Goal: Task Accomplishment & Management: Use online tool/utility

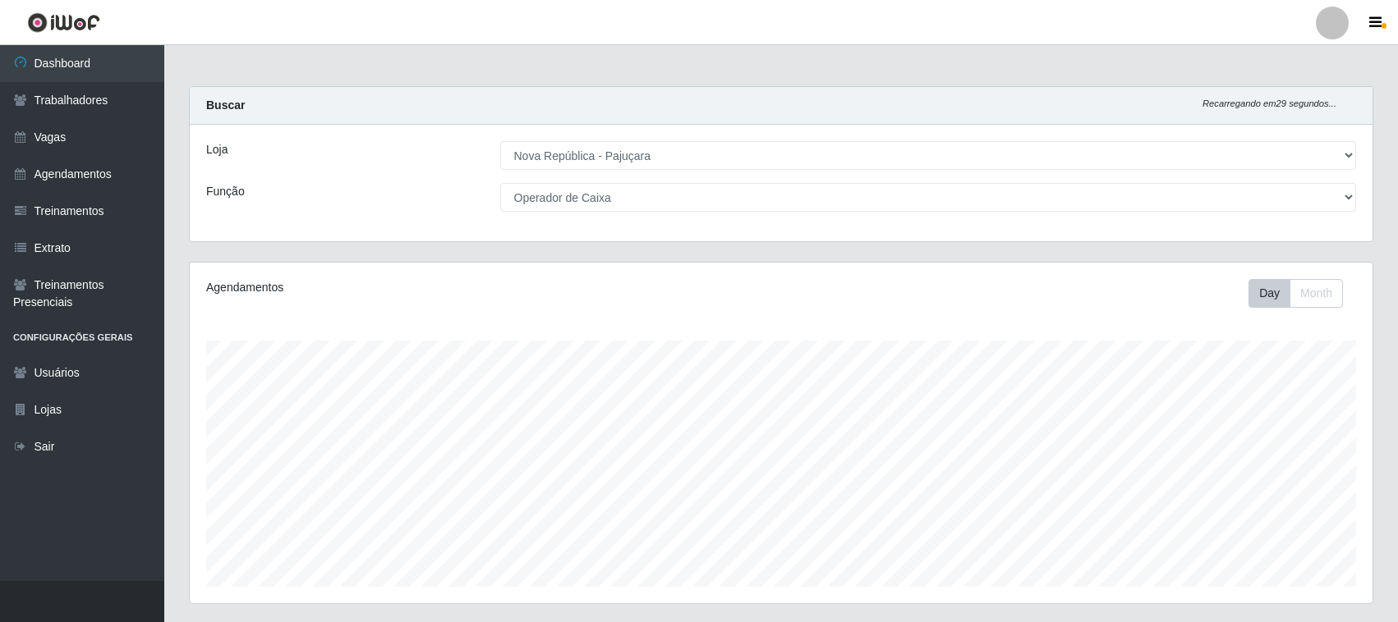
select select "65"
select select "22"
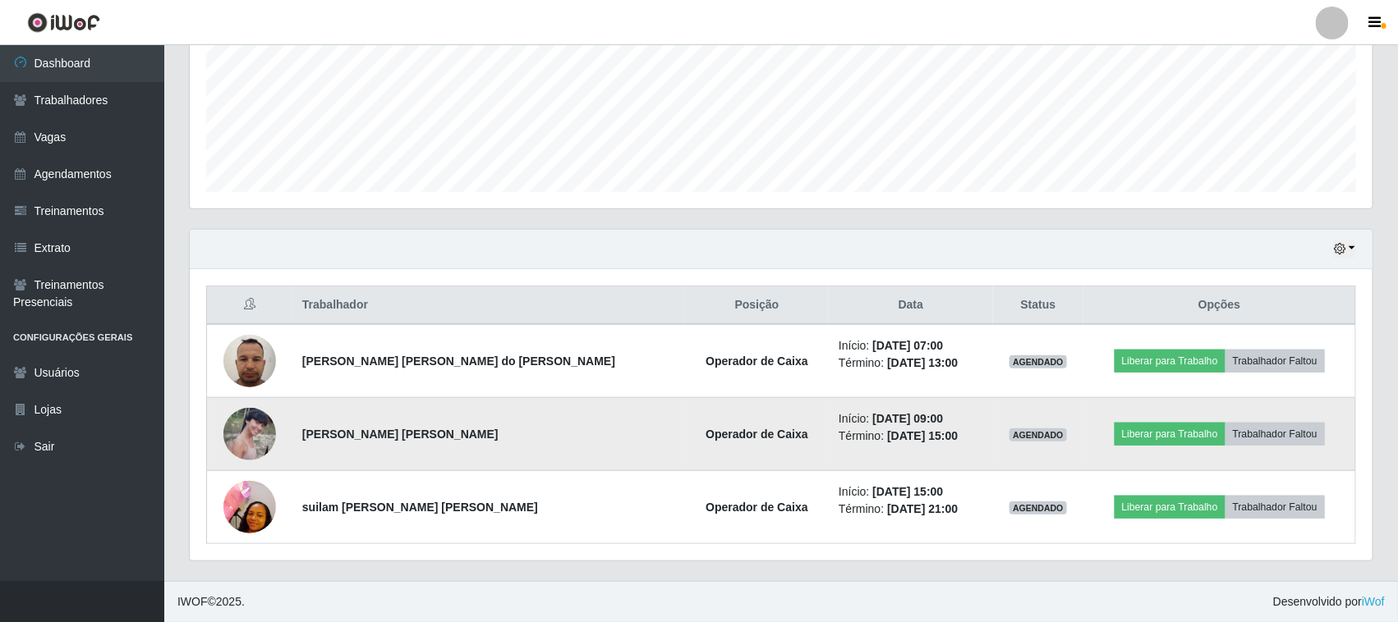
scroll to position [342, 1182]
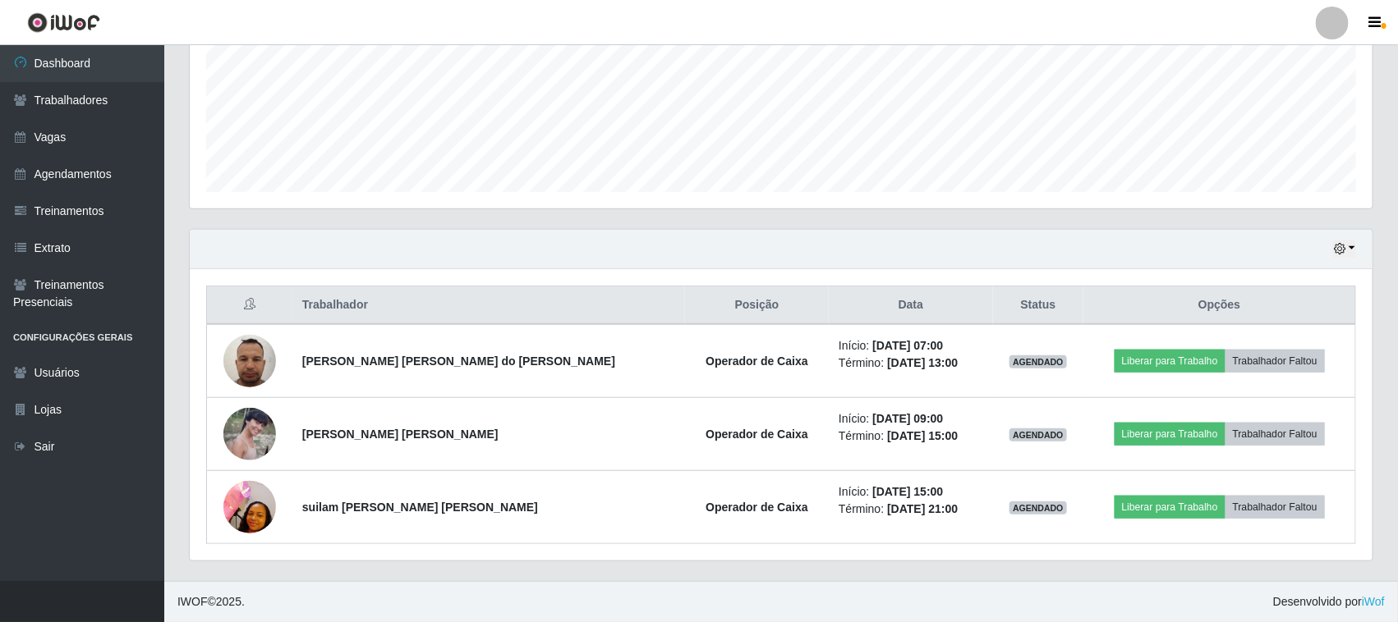
click at [1357, 252] on div "Hoje 1 dia 3 dias 1 Semana Não encerrados" at bounding box center [781, 249] width 1182 height 39
click at [1341, 247] on icon "button" at bounding box center [1339, 248] width 11 height 11
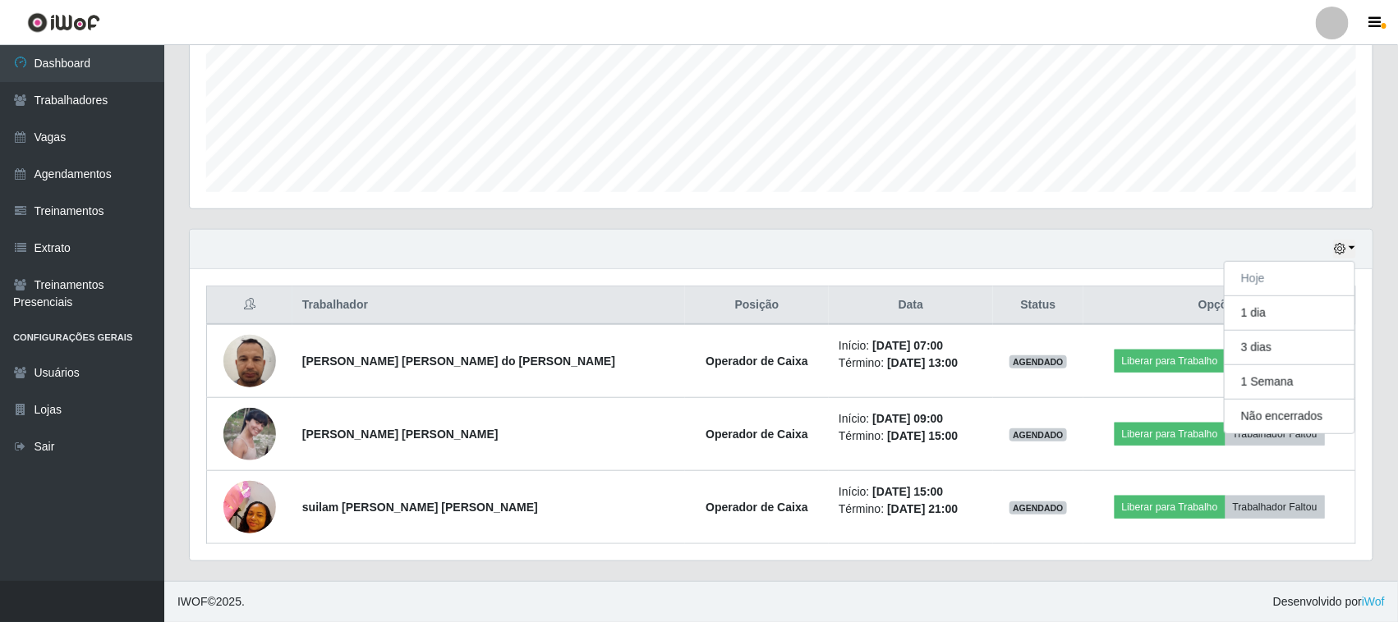
click at [753, 278] on div "Trabalhador Posição Data Status Opções [PERSON_NAME] [PERSON_NAME] do [PERSON_N…" at bounding box center [781, 415] width 1182 height 292
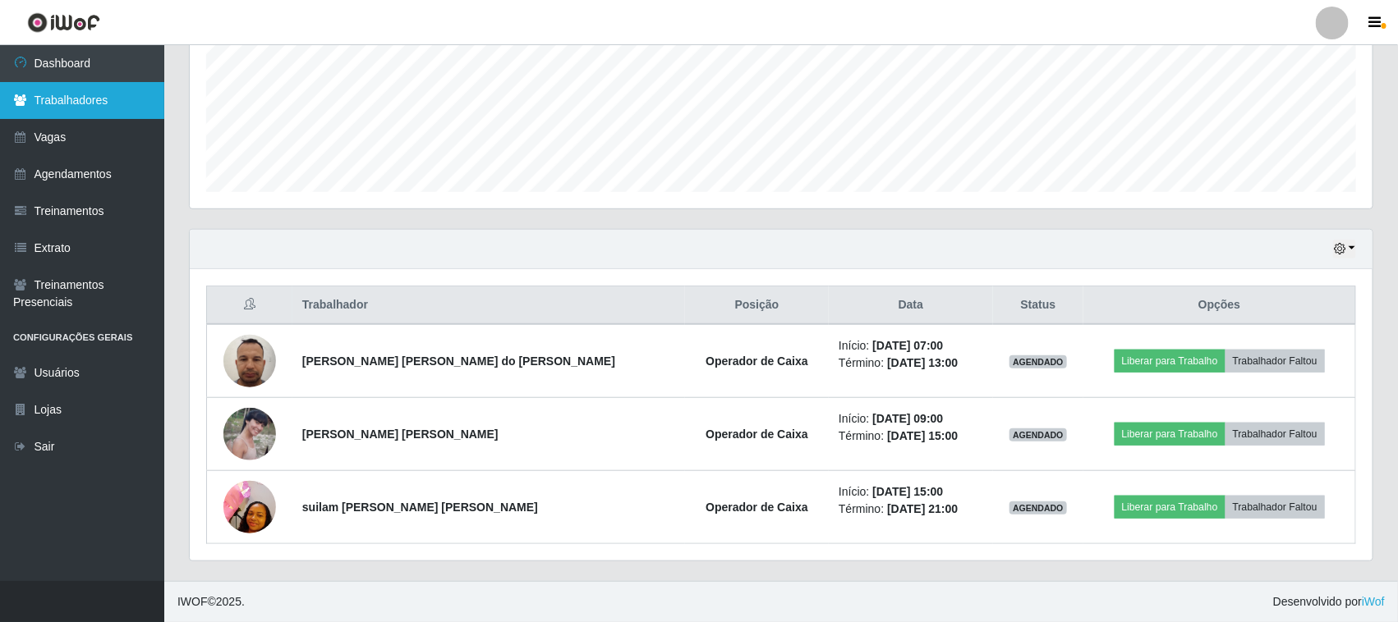
click at [135, 108] on link "Trabalhadores" at bounding box center [82, 100] width 164 height 37
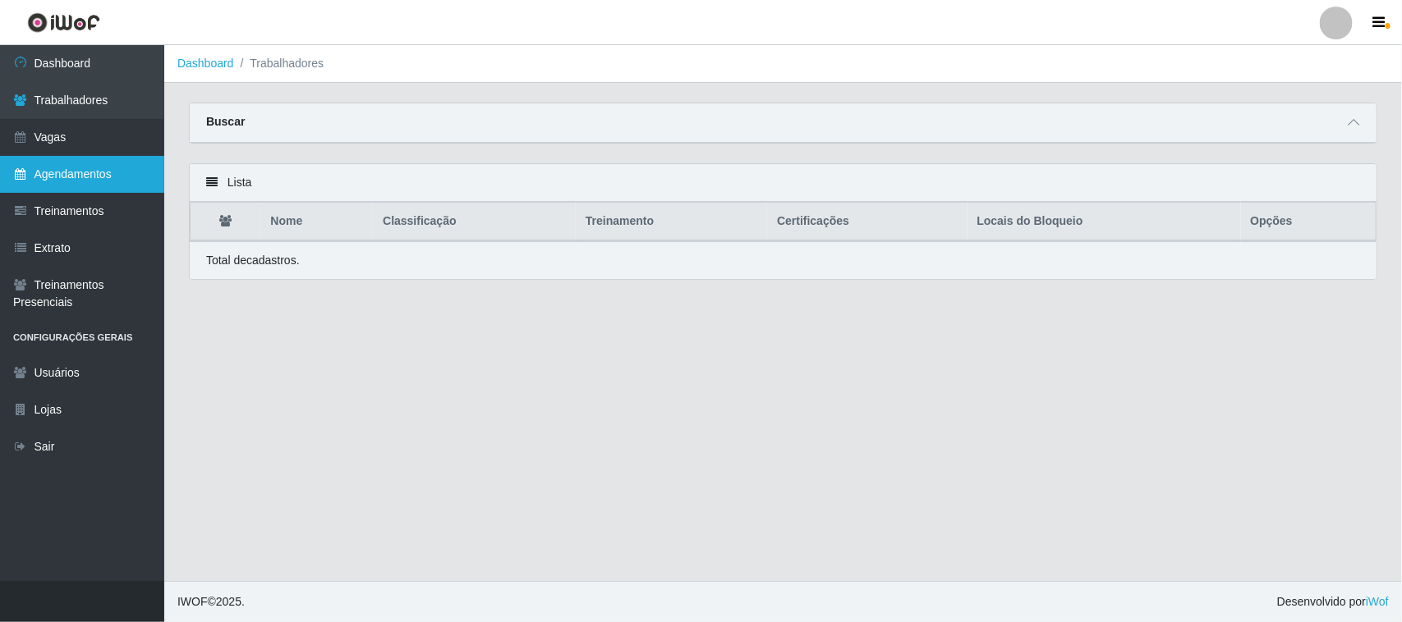
click at [107, 166] on link "Agendamentos" at bounding box center [82, 174] width 164 height 37
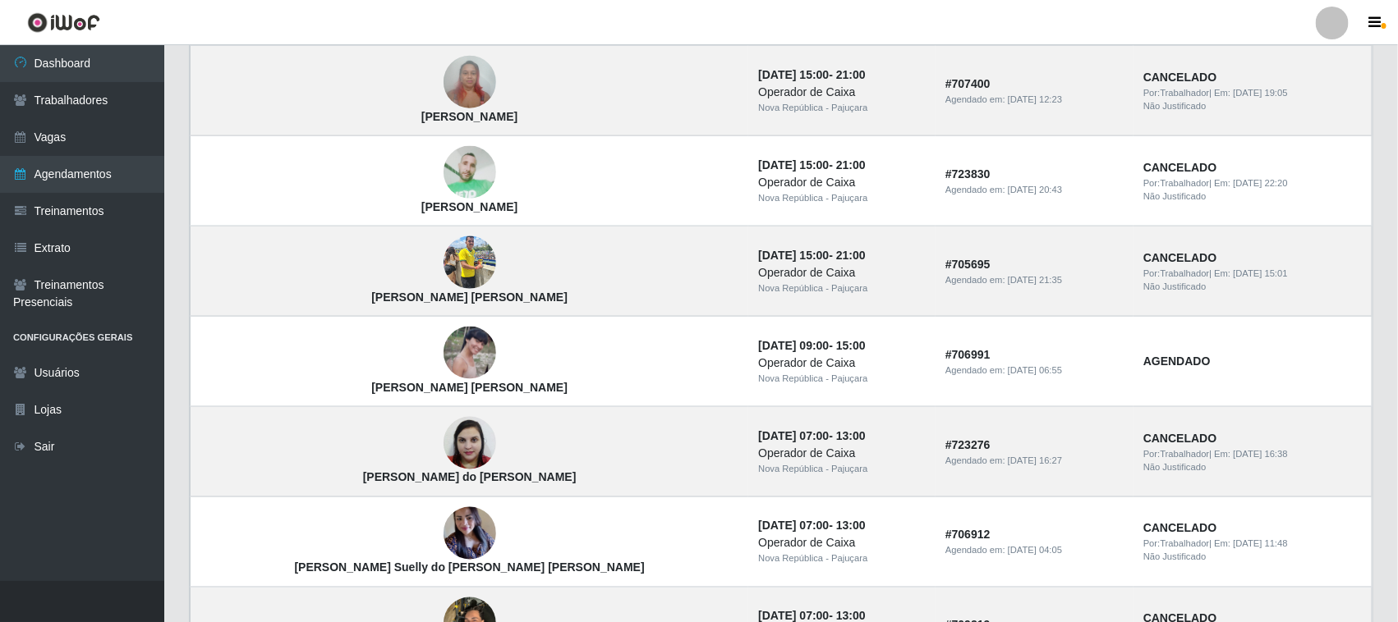
scroll to position [1095, 0]
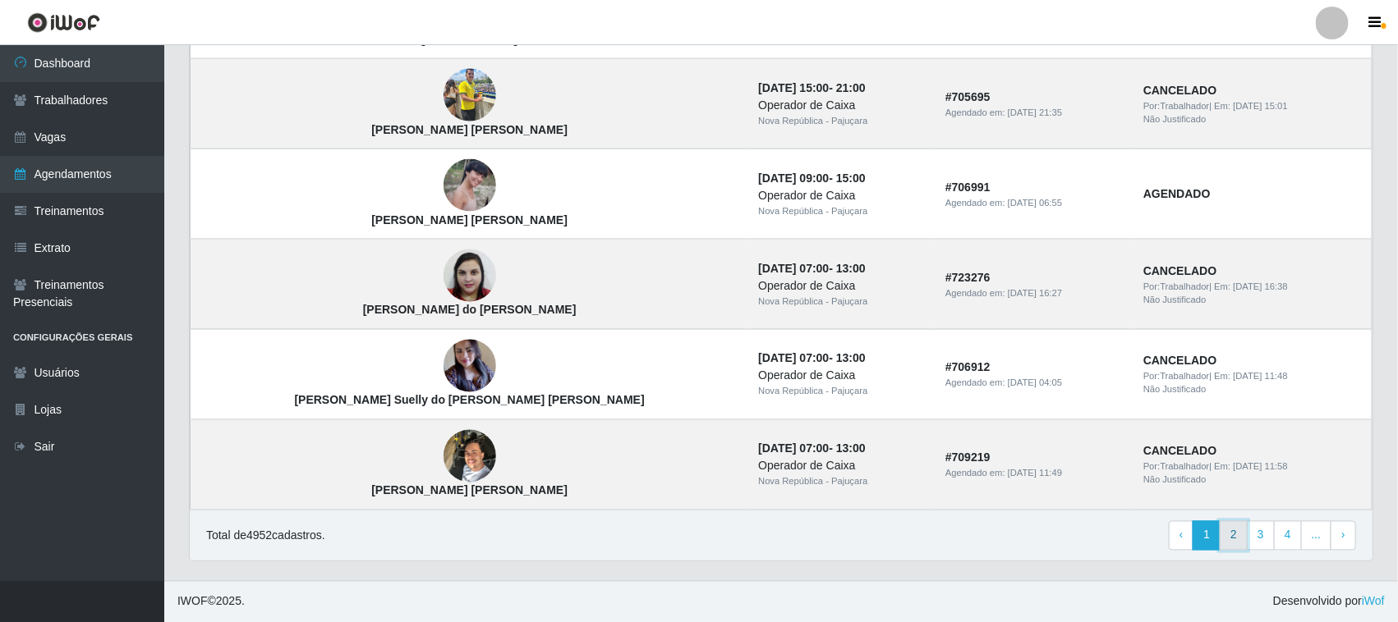
click at [1234, 531] on link "2" at bounding box center [1233, 536] width 28 height 30
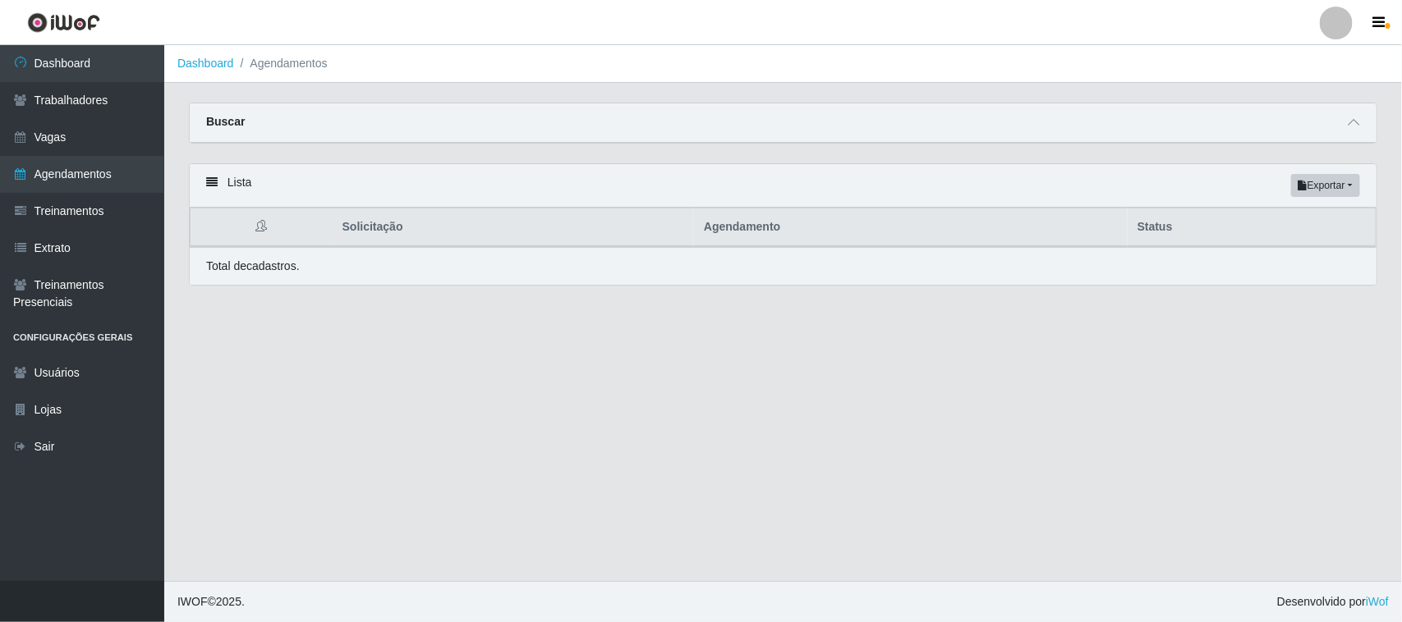
click at [872, 429] on main "Dashboard Agendamentos Carregando... Buscar Início em [GEOGRAPHIC_DATA] em Stat…" at bounding box center [782, 313] width 1237 height 536
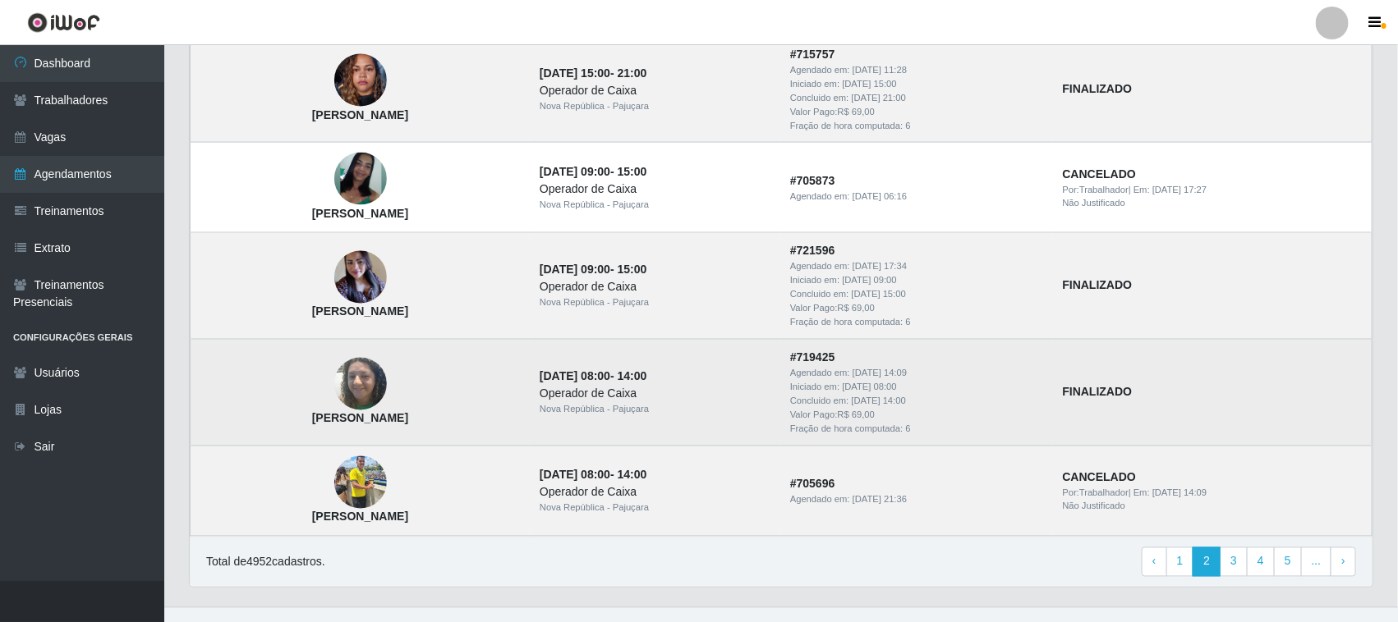
scroll to position [1177, 0]
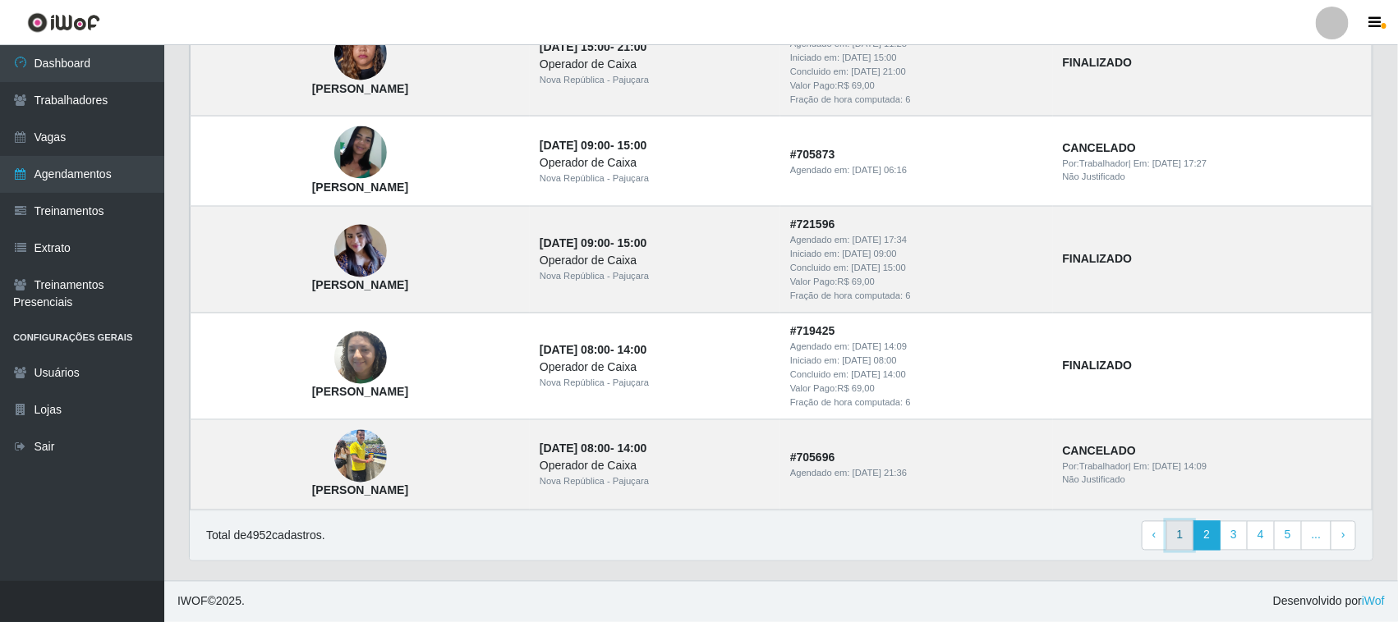
click at [1184, 538] on link "1" at bounding box center [1180, 536] width 28 height 30
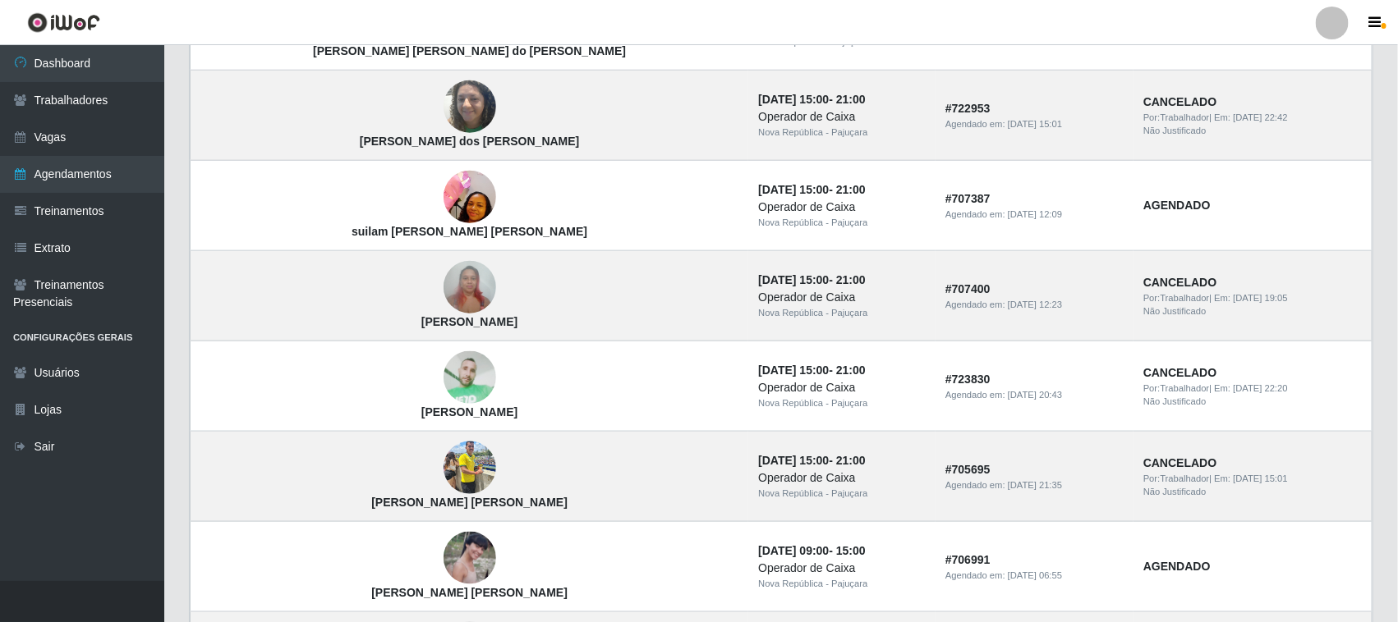
scroll to position [821, 0]
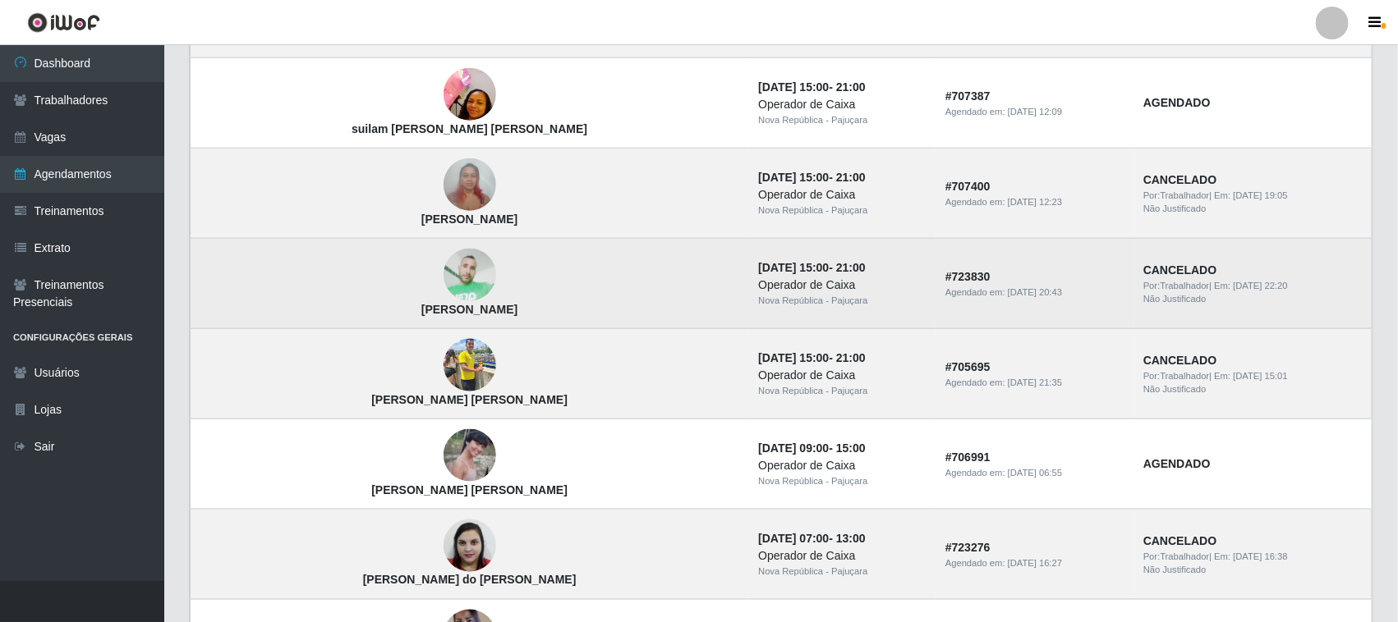
click at [758, 300] on div "Nova República - Pajuçara" at bounding box center [842, 301] width 168 height 14
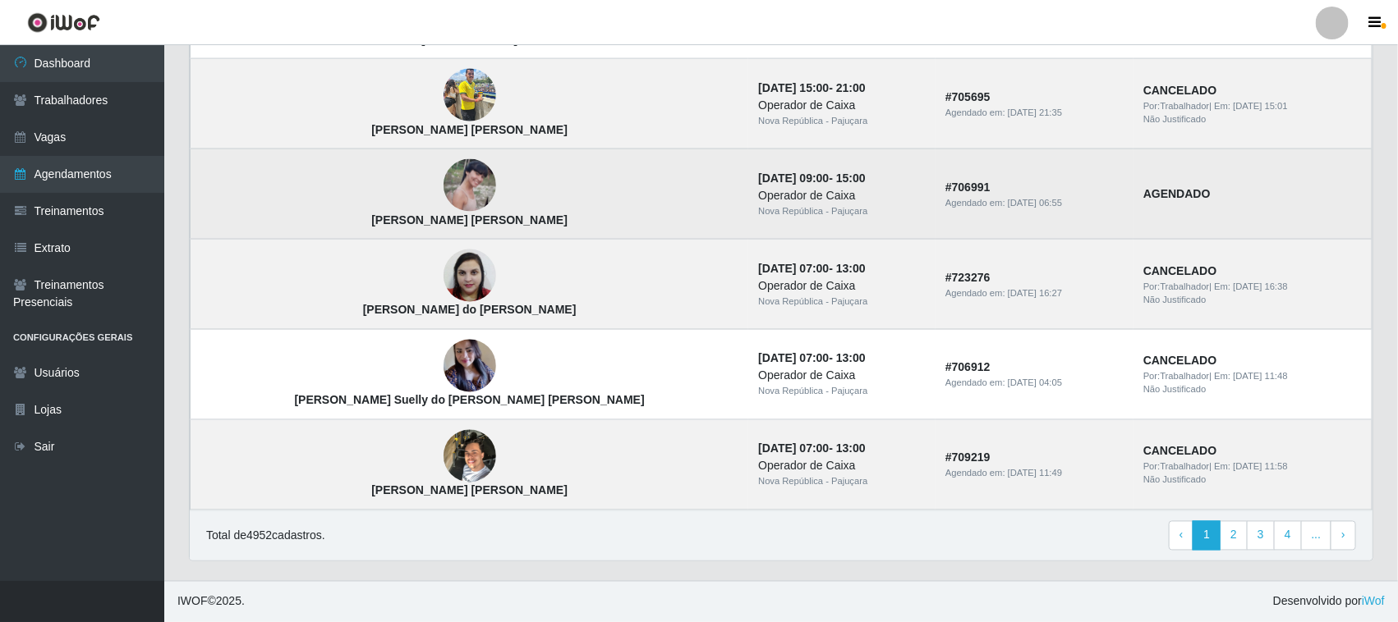
scroll to position [1095, 0]
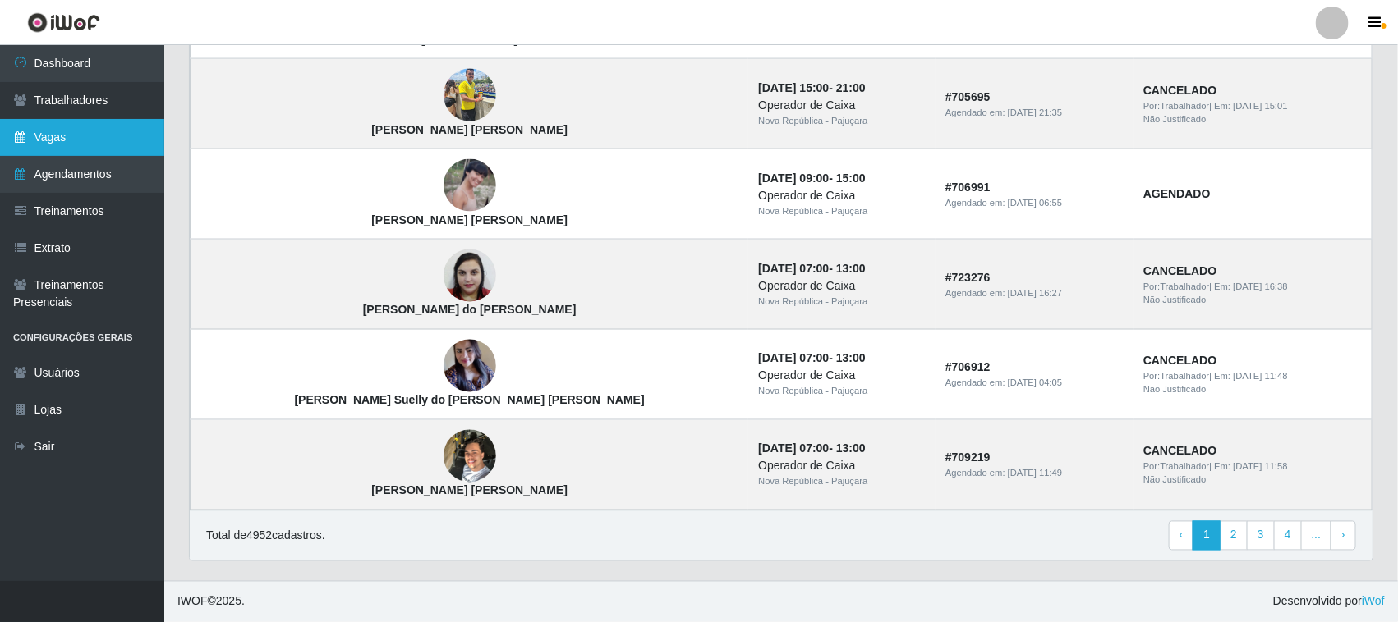
click at [103, 129] on link "Vagas" at bounding box center [82, 137] width 164 height 37
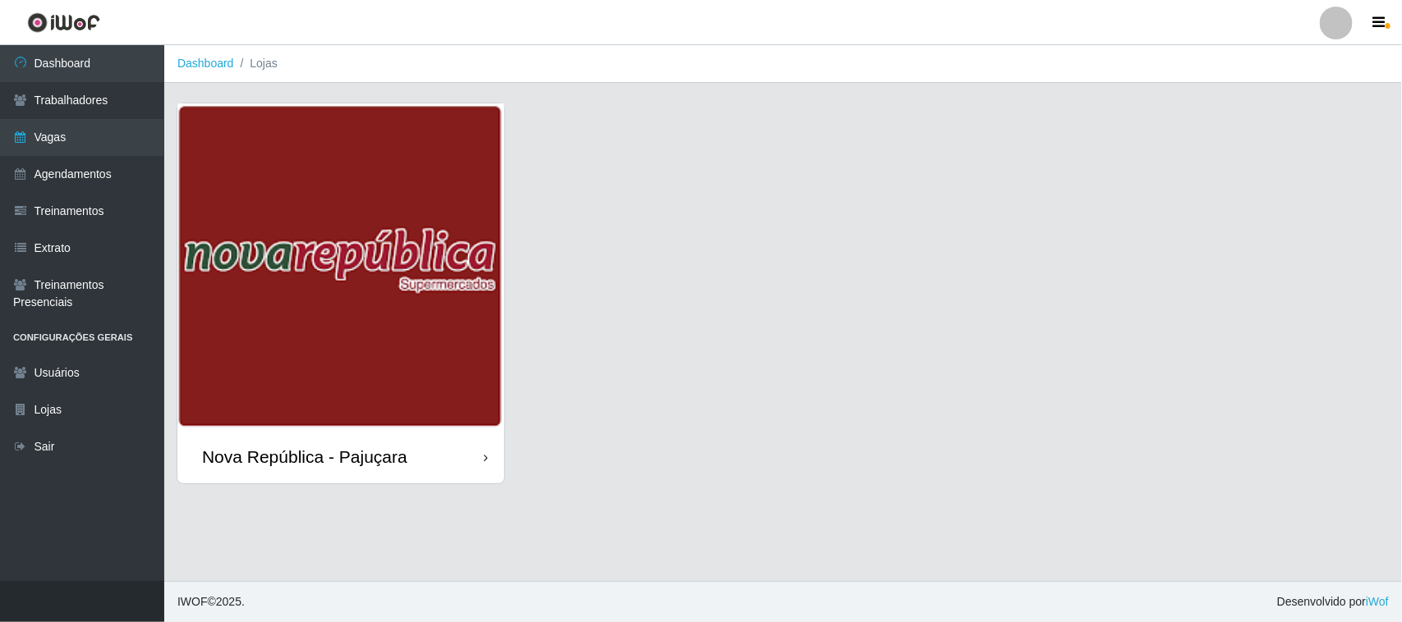
click at [456, 330] on img at bounding box center [340, 266] width 327 height 327
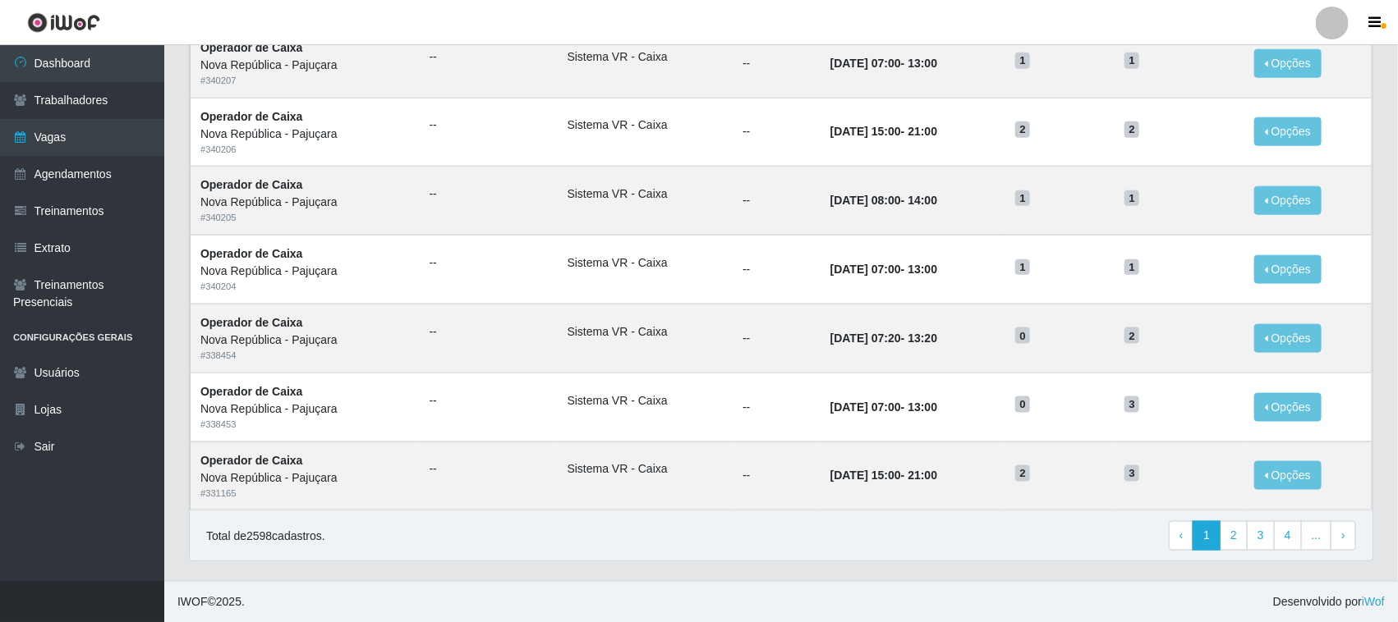
scroll to position [773, 0]
click at [154, 45] on link "Dashboard" at bounding box center [82, 63] width 164 height 37
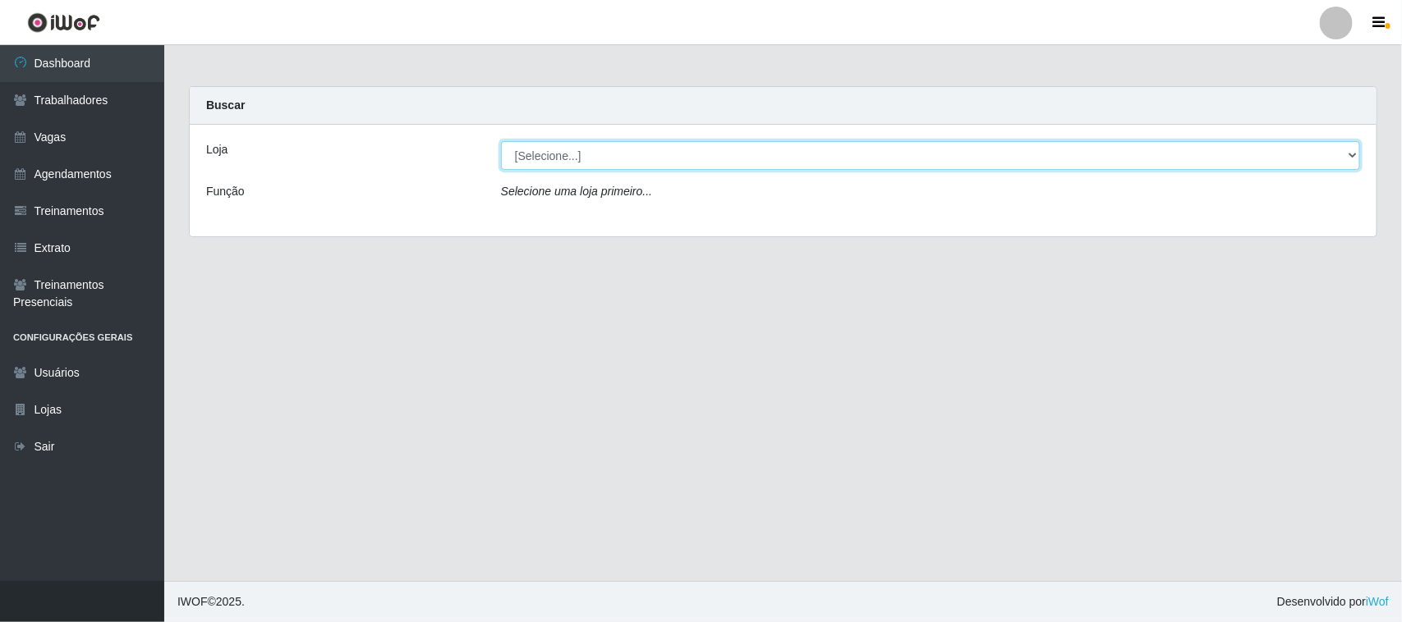
click at [630, 153] on select "[Selecione...] Nova República - Pajuçara" at bounding box center [930, 155] width 859 height 29
click at [501, 141] on select "[Selecione...] Nova República - Pajuçara" at bounding box center [930, 155] width 859 height 29
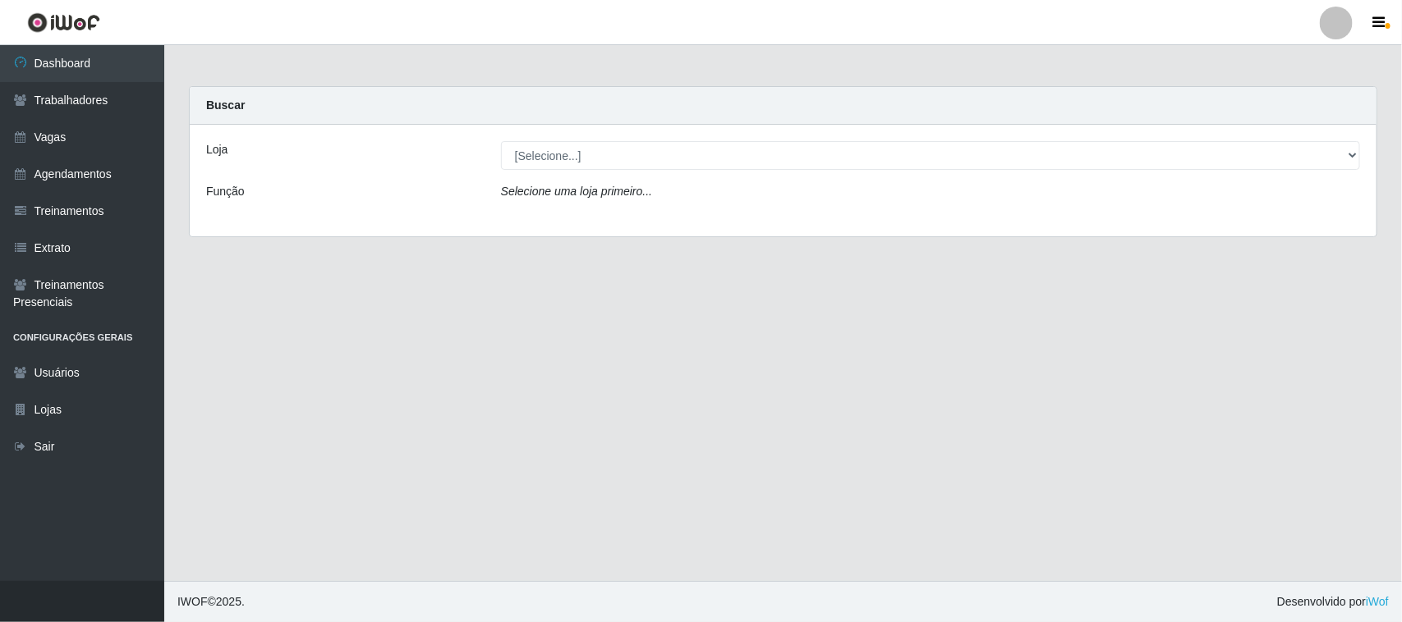
click at [610, 195] on icon "Selecione uma loja primeiro..." at bounding box center [576, 191] width 151 height 13
click at [599, 172] on div "Loja [Selecione...] Nova República - Pajuçara Função Selecione uma loja primeir…" at bounding box center [783, 181] width 1187 height 112
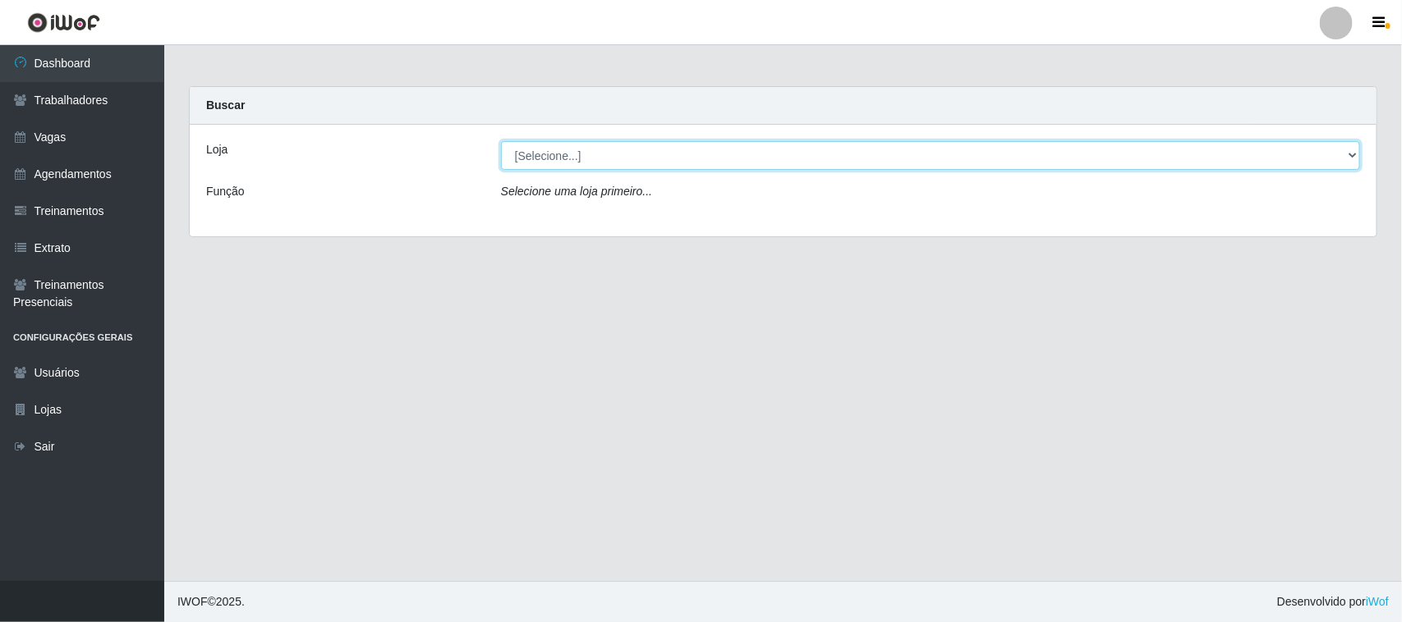
click at [601, 167] on select "[Selecione...] Nova República - Pajuçara" at bounding box center [930, 155] width 859 height 29
select select "65"
click at [501, 141] on select "[Selecione...] Nova República - Pajuçara" at bounding box center [930, 155] width 859 height 29
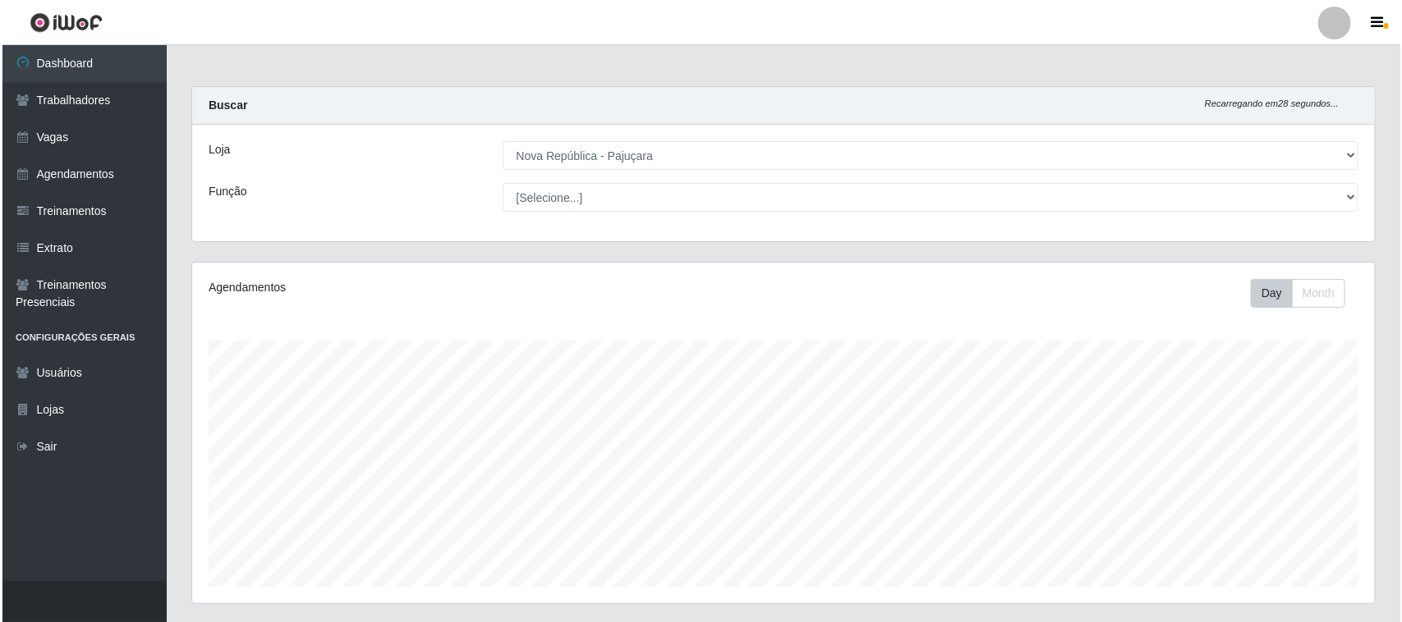
scroll to position [411, 0]
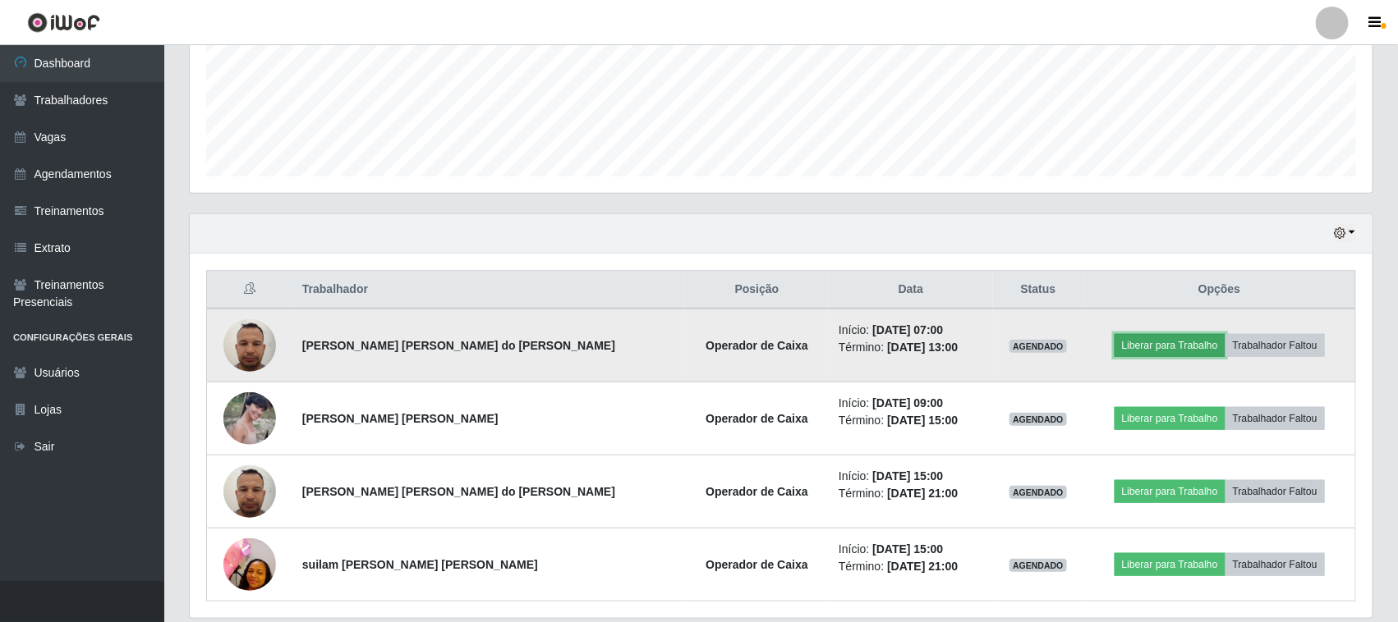
click at [1117, 342] on button "Liberar para Trabalho" at bounding box center [1169, 345] width 111 height 23
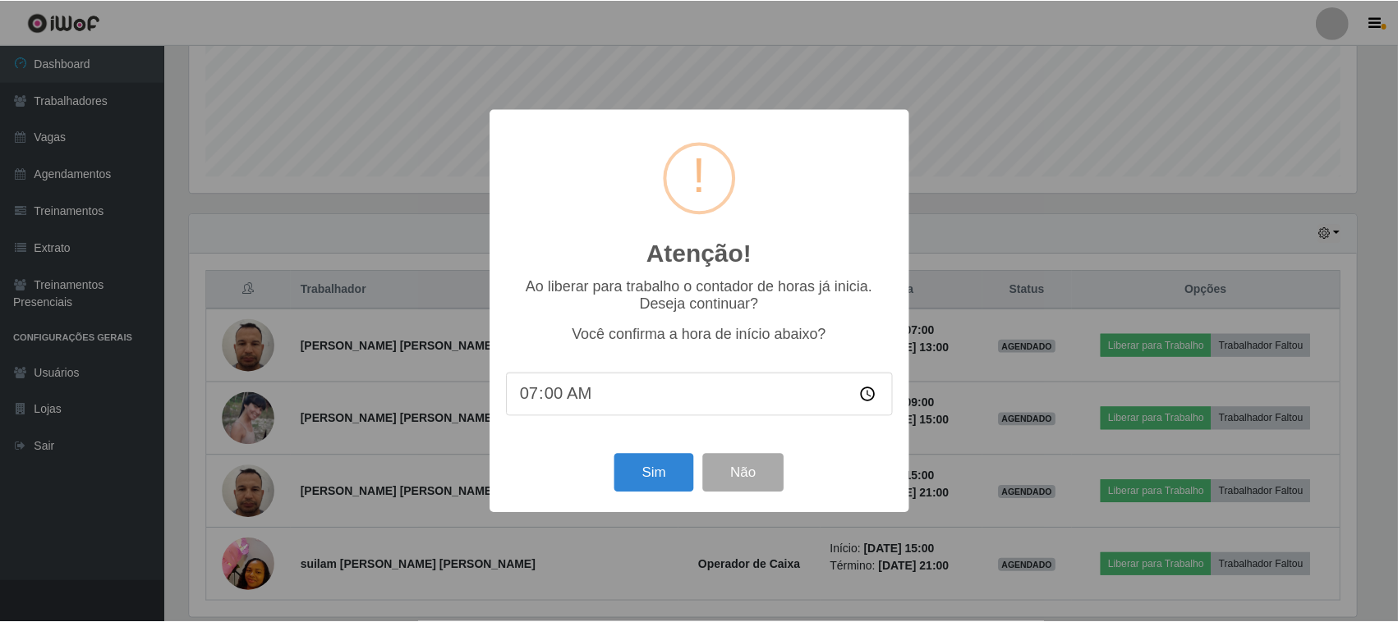
scroll to position [342, 1171]
click at [659, 480] on button "Sim" at bounding box center [656, 473] width 80 height 39
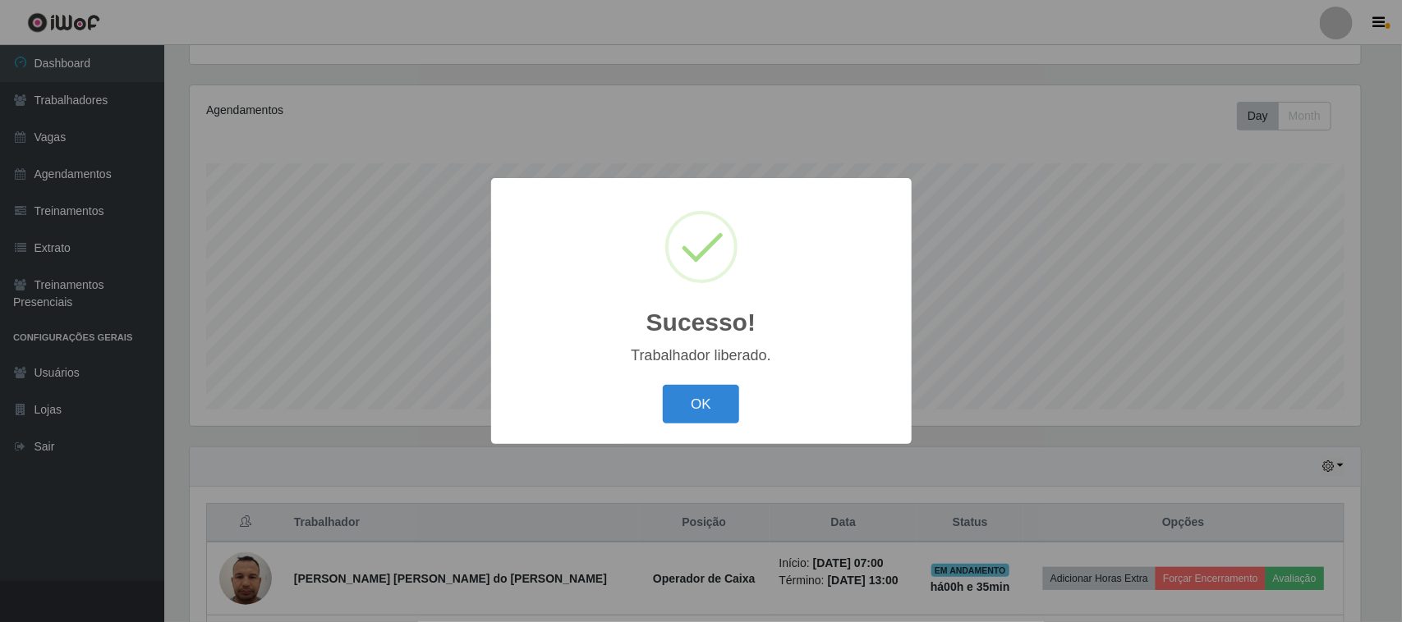
click at [659, 412] on div "OK Cancel" at bounding box center [701, 404] width 388 height 47
click at [709, 405] on button "OK" at bounding box center [701, 404] width 76 height 39
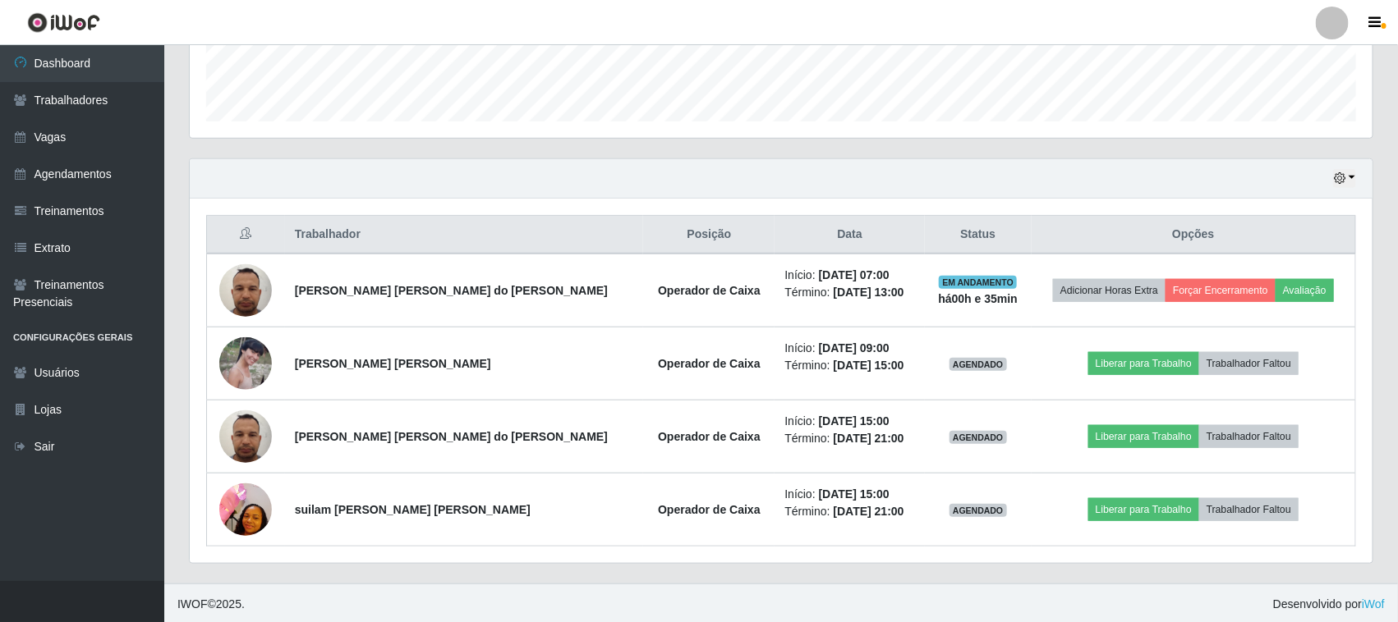
scroll to position [470, 0]
